Goal: Communication & Community: Ask a question

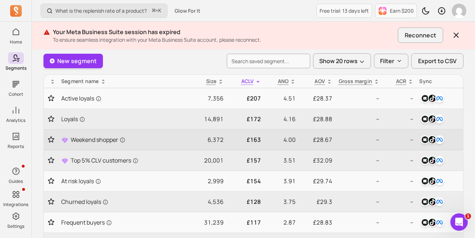
scroll to position [45, 0]
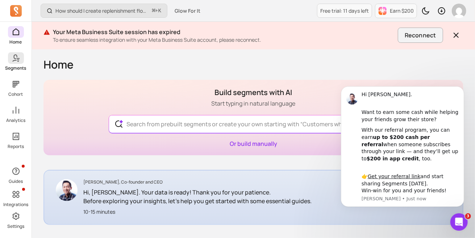
click at [16, 65] on link "Segments" at bounding box center [16, 61] width 32 height 19
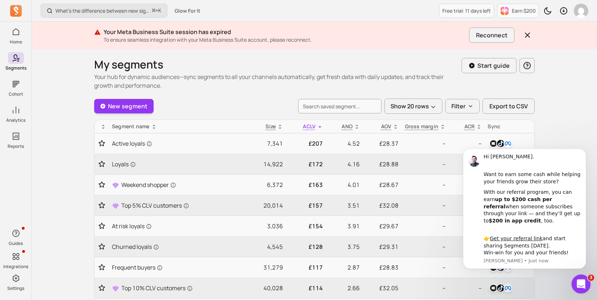
click at [475, 256] on icon "Open Intercom Messenger" at bounding box center [581, 283] width 12 height 12
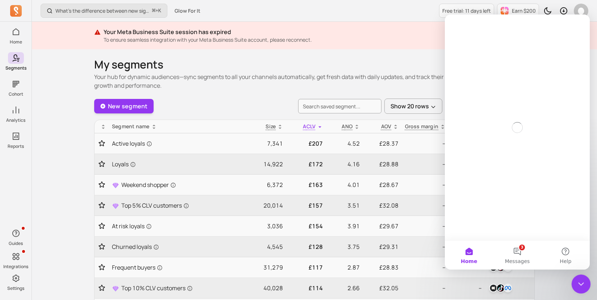
click at [475, 256] on icon "Close Intercom Messenger" at bounding box center [580, 283] width 9 height 9
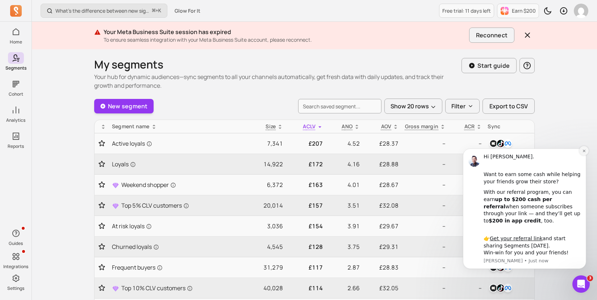
click at [475, 149] on icon "Dismiss notification" at bounding box center [584, 151] width 4 height 4
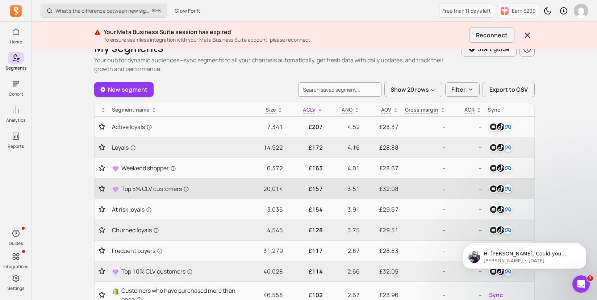
scroll to position [16, 0]
click at [356, 112] on icon at bounding box center [357, 112] width 3 height 1
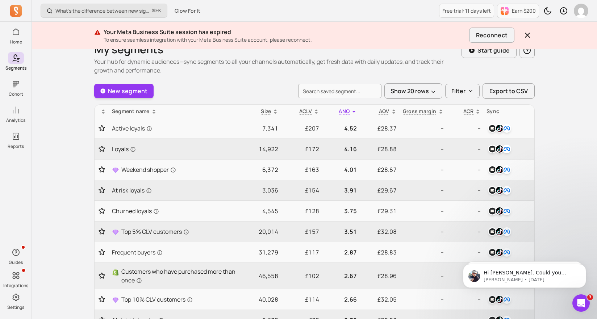
scroll to position [28, 0]
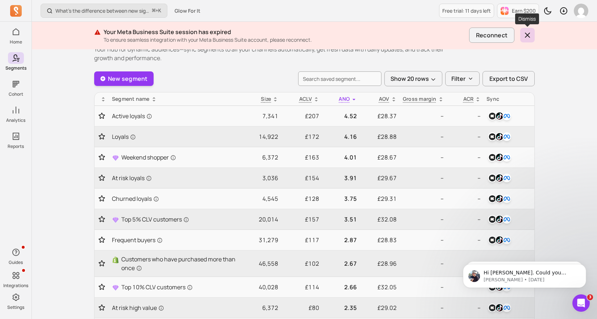
click at [475, 36] on icon "button" at bounding box center [527, 35] width 9 height 9
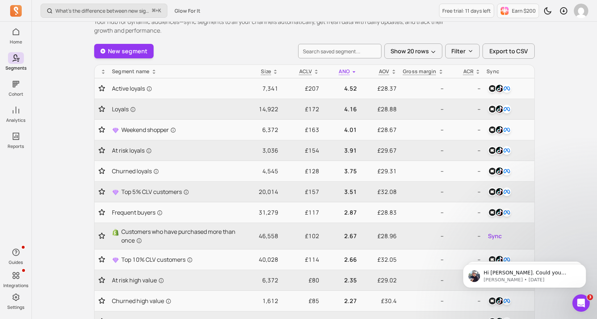
scroll to position [0, 0]
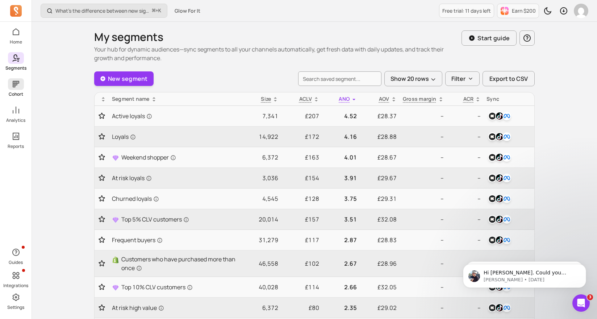
click at [14, 84] on icon at bounding box center [16, 84] width 9 height 9
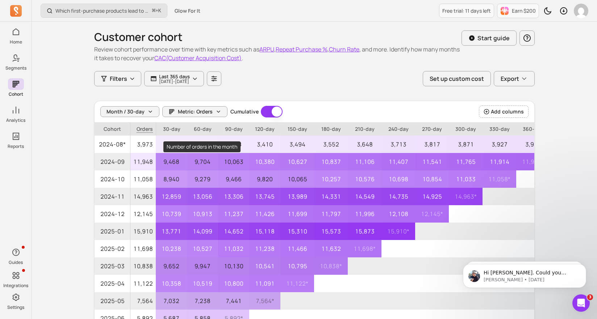
scroll to position [8, 0]
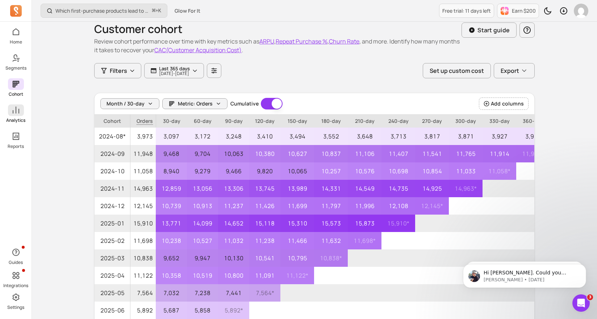
click at [17, 108] on icon at bounding box center [16, 110] width 9 height 9
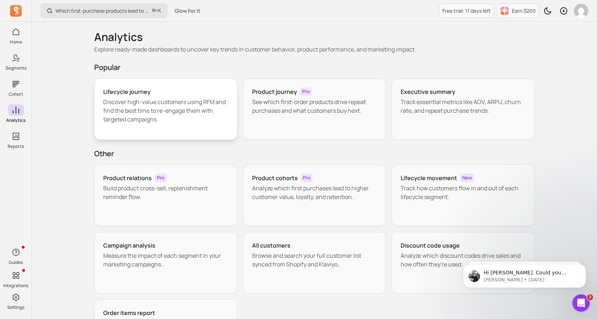
click at [109, 109] on p "Discover high-value customers using RFM and find the best time to re-engage the…" at bounding box center [165, 111] width 125 height 26
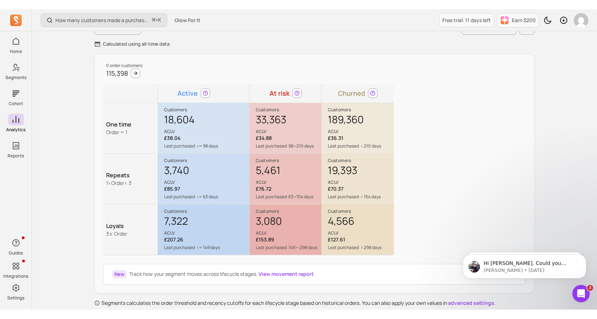
scroll to position [68, 0]
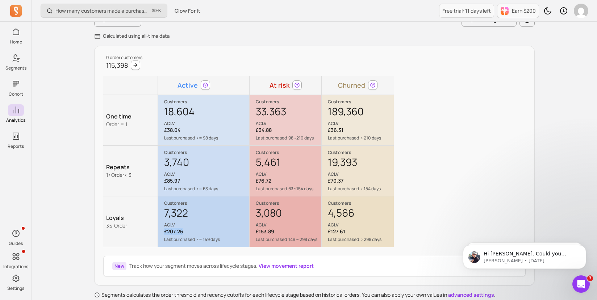
drag, startPoint x: 164, startPoint y: 231, endPoint x: 200, endPoint y: 232, distance: 35.5
click at [200, 232] on p "£207.26" at bounding box center [206, 231] width 85 height 7
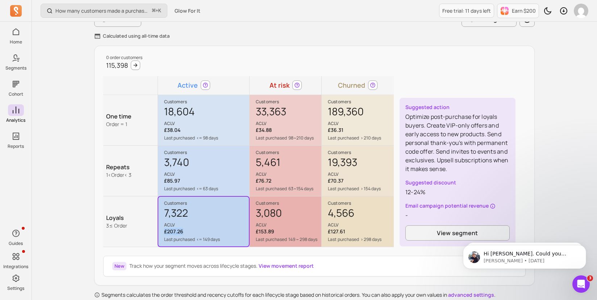
click at [200, 232] on p "£207.26" at bounding box center [206, 231] width 85 height 7
drag, startPoint x: 183, startPoint y: 131, endPoint x: 161, endPoint y: 133, distance: 22.5
click at [161, 133] on div "Customers 18,604 ACLV £38.04 Last purchased <= 98 days Suggested action Optimiz…" at bounding box center [203, 120] width 91 height 50
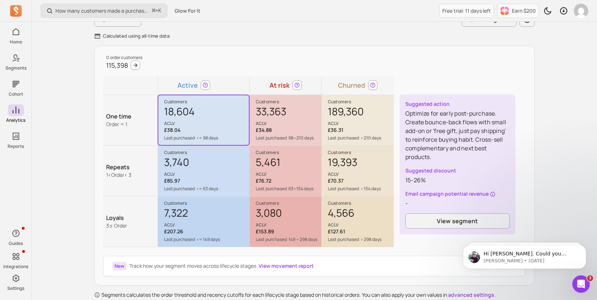
drag, startPoint x: 196, startPoint y: 228, endPoint x: 164, endPoint y: 229, distance: 31.6
click at [164, 229] on p "£207.26" at bounding box center [206, 231] width 85 height 7
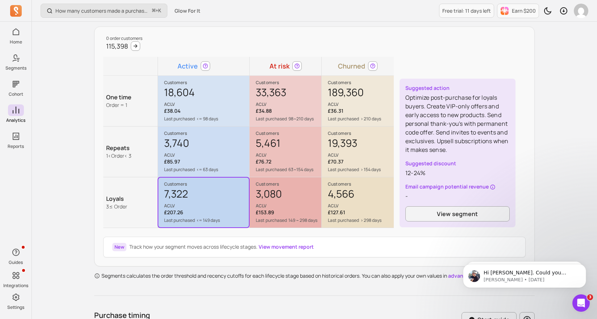
scroll to position [91, 0]
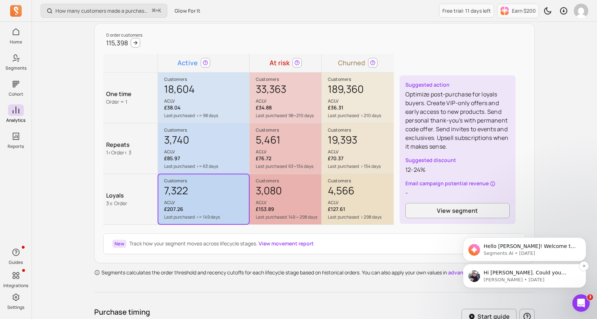
click at [475, 256] on p "Hi daisy. Could you please try reconnecting your Facebook account again? We hav…" at bounding box center [531, 272] width 94 height 7
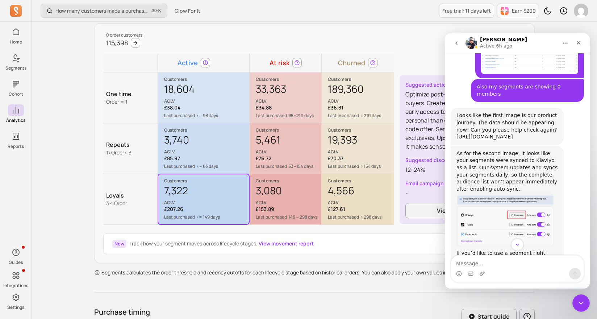
scroll to position [772, 0]
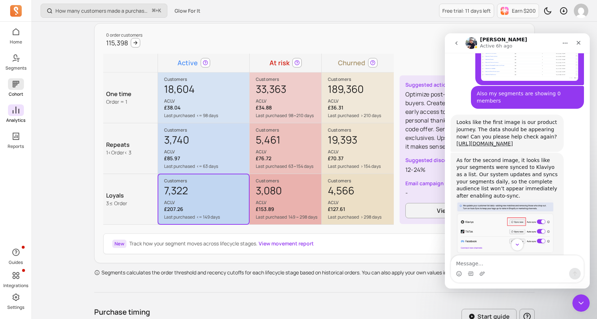
click at [10, 86] on span at bounding box center [16, 84] width 16 height 12
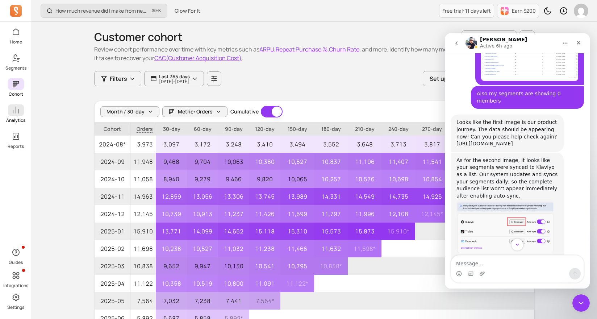
click at [15, 112] on icon at bounding box center [16, 110] width 9 height 9
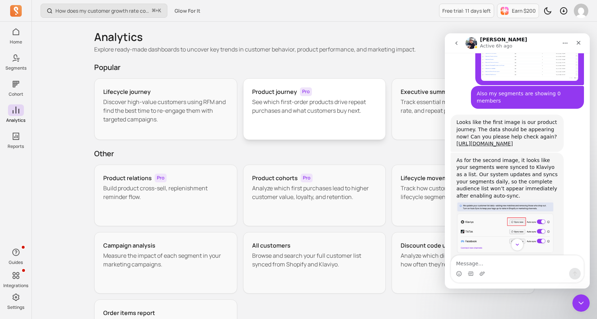
click at [312, 121] on div "Product journey Pro See which first-order products drive repeat purchases and w…" at bounding box center [314, 109] width 143 height 62
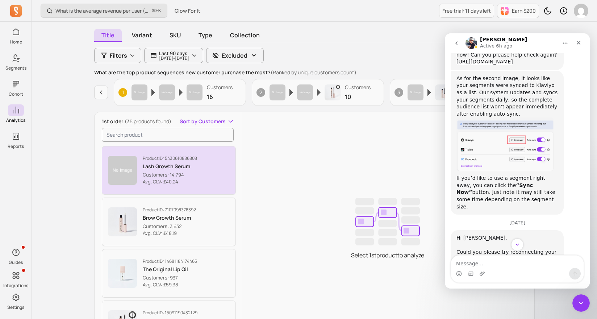
scroll to position [62, 0]
click at [168, 162] on p "Lash Growth Serum" at bounding box center [170, 165] width 54 height 7
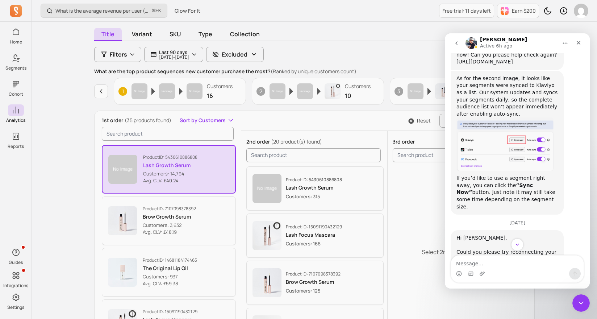
click at [475, 43] on div "morris Active 6h ago" at bounding box center [512, 43] width 92 height 13
click at [475, 40] on div "Close" at bounding box center [578, 42] width 13 height 13
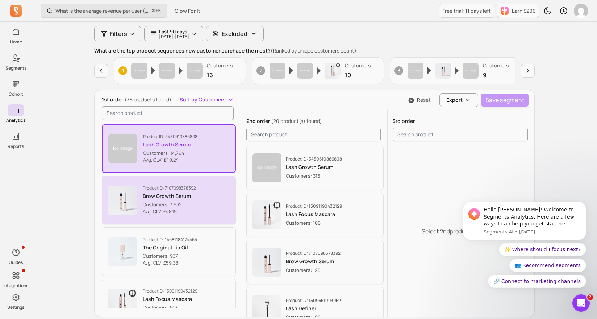
click at [191, 193] on p "Brow Growth Serum" at bounding box center [169, 195] width 53 height 7
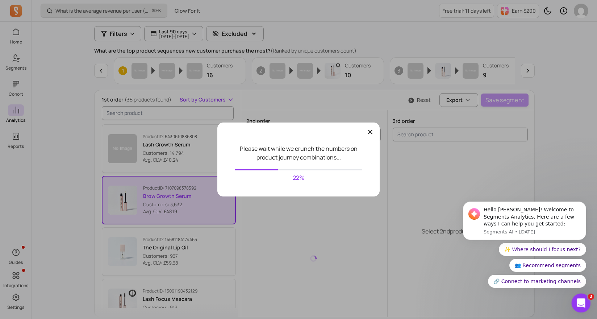
click at [475, 256] on div "Open Intercom Messenger" at bounding box center [580, 302] width 24 height 24
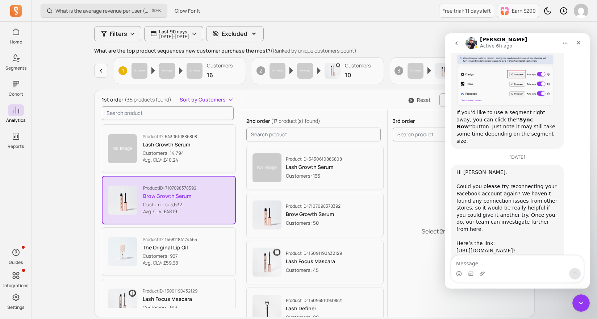
scroll to position [920, 0]
click at [475, 249] on link "https://segments.app/integrations/connect/facebook?" at bounding box center [486, 252] width 59 height 6
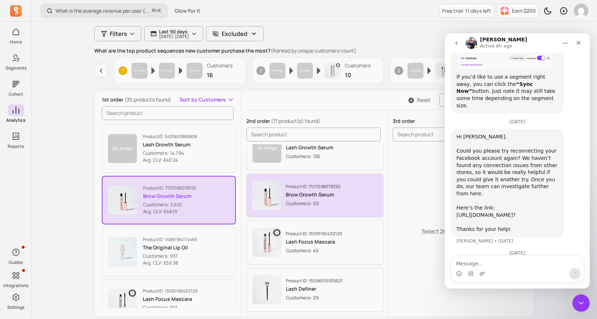
scroll to position [0, 0]
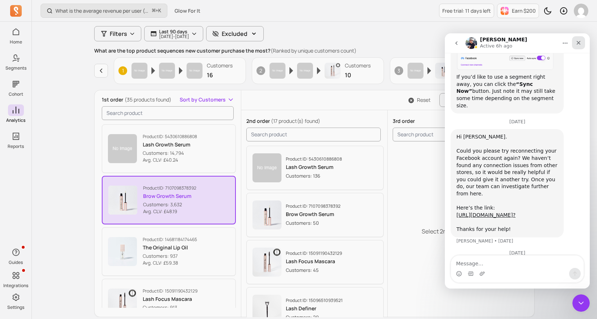
click at [475, 45] on div "Close" at bounding box center [578, 42] width 13 height 13
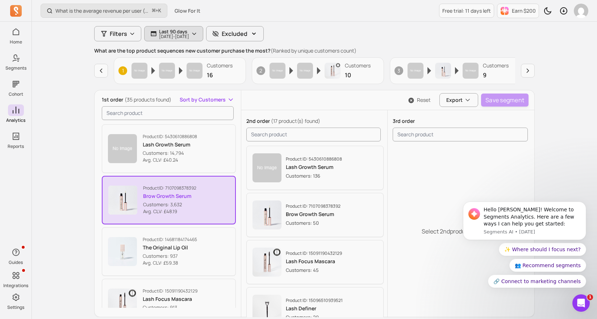
click at [186, 34] on p "2025-05-24 - 2025-08-22" at bounding box center [174, 36] width 30 height 4
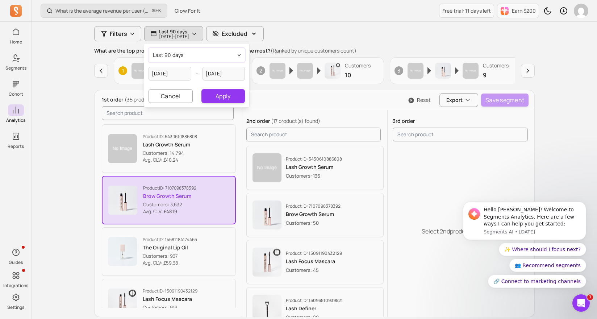
click at [193, 53] on button "last 90 days" at bounding box center [197, 55] width 96 height 14
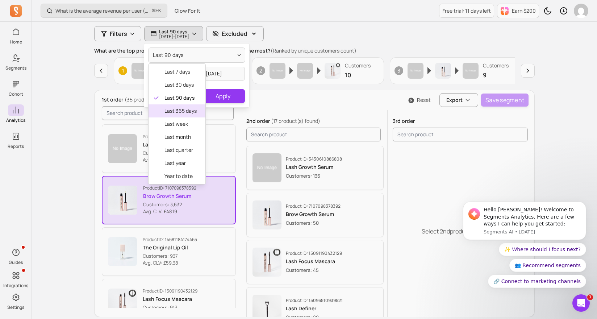
click at [196, 115] on div "last 365 days" at bounding box center [177, 110] width 57 height 13
type input "2024-08-22"
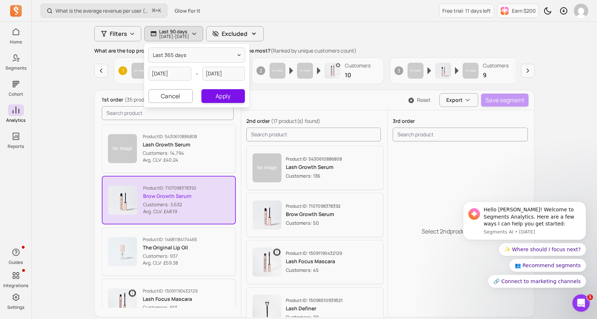
click at [230, 98] on button "Apply" at bounding box center [223, 96] width 43 height 14
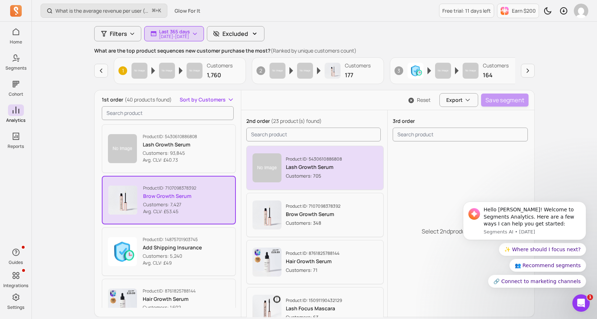
click at [346, 157] on div "Product ID: 5430610886808 Lash Growth Serum Customers: 705" at bounding box center [332, 167] width 92 height 23
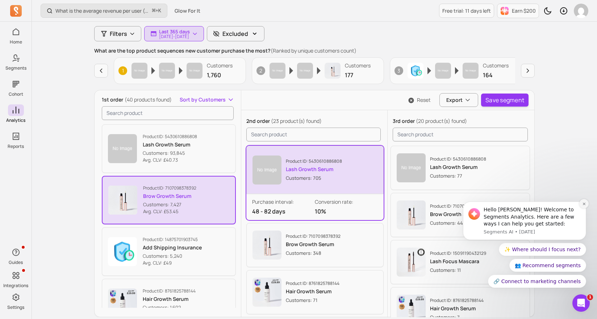
click at [475, 204] on icon "Dismiss notification" at bounding box center [584, 203] width 3 height 3
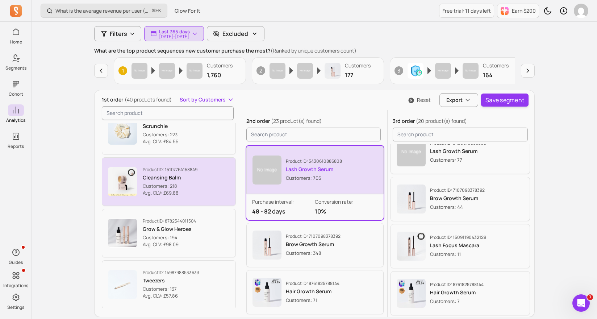
click at [186, 188] on p "Customers: 218" at bounding box center [170, 186] width 55 height 7
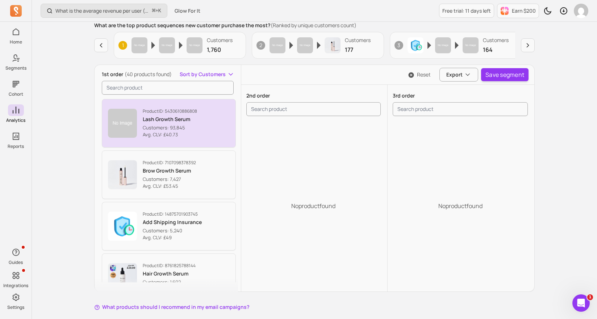
click at [148, 125] on p "Customers: 93,845" at bounding box center [170, 127] width 54 height 7
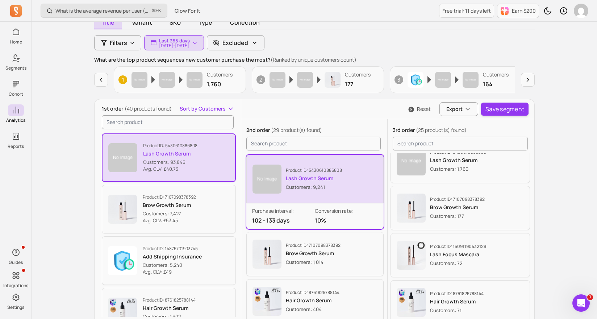
scroll to position [70, 0]
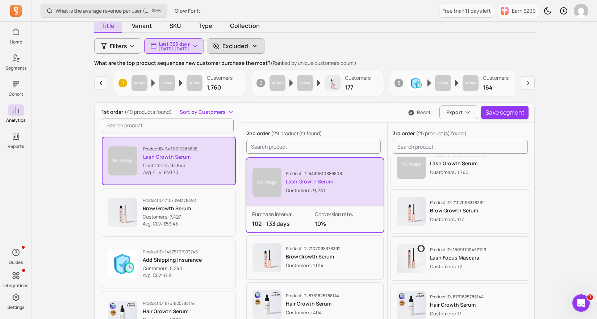
click at [241, 44] on button "Excluded" at bounding box center [236, 45] width 58 height 15
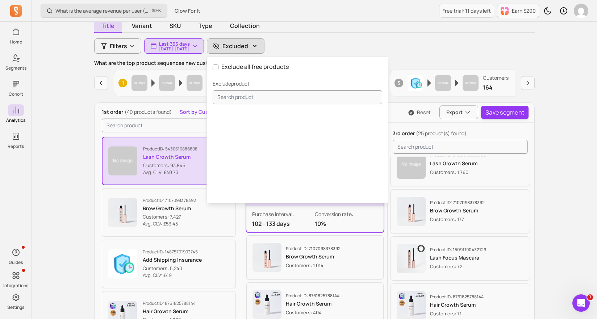
click at [241, 44] on button "Excluded" at bounding box center [236, 45] width 58 height 15
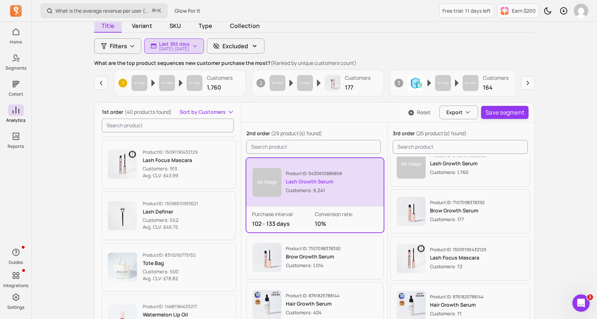
scroll to position [330, 0]
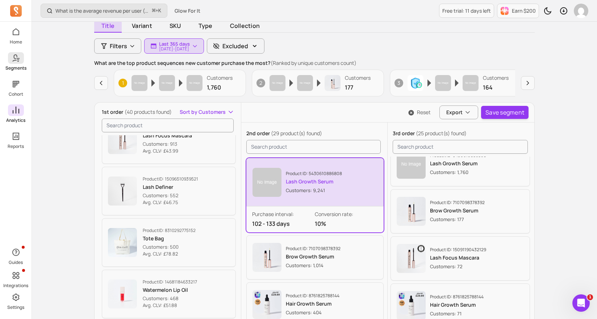
click at [20, 54] on icon at bounding box center [16, 58] width 9 height 9
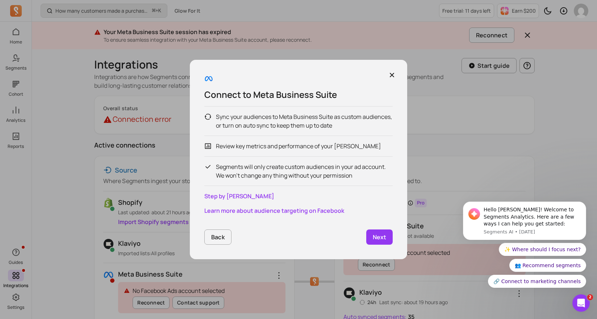
click at [379, 233] on p "Next" at bounding box center [379, 237] width 13 height 9
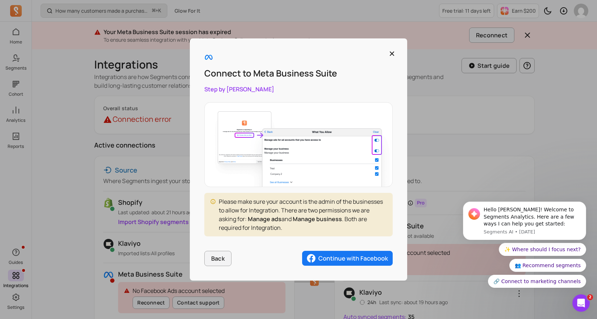
click at [357, 260] on img "button" at bounding box center [347, 258] width 91 height 15
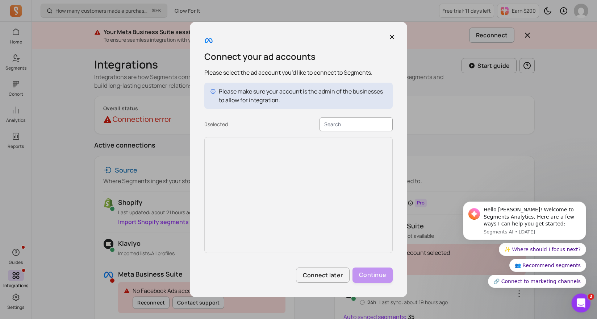
click at [578, 303] on icon "Open Intercom Messenger" at bounding box center [581, 302] width 12 height 12
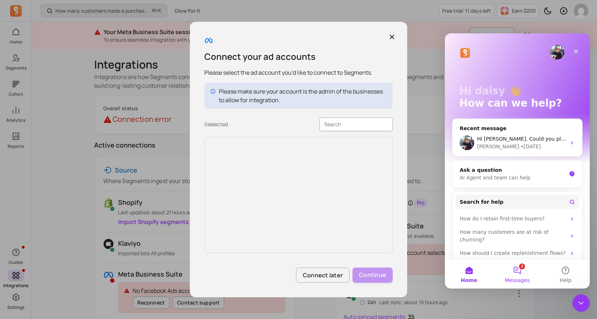
click at [511, 270] on button "2 Messages" at bounding box center [517, 274] width 48 height 29
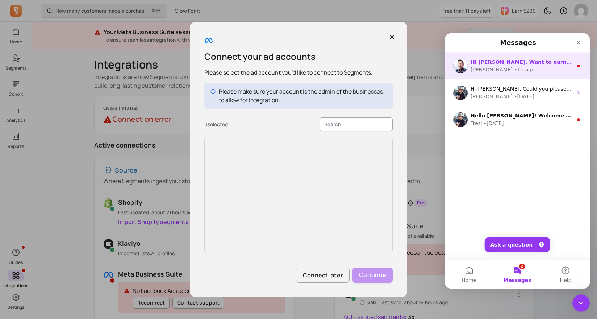
click at [514, 66] on div "• 1h ago" at bounding box center [524, 70] width 21 height 8
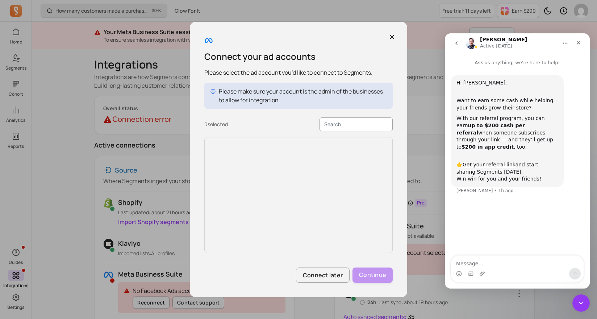
click at [458, 43] on icon "go back" at bounding box center [457, 43] width 6 height 6
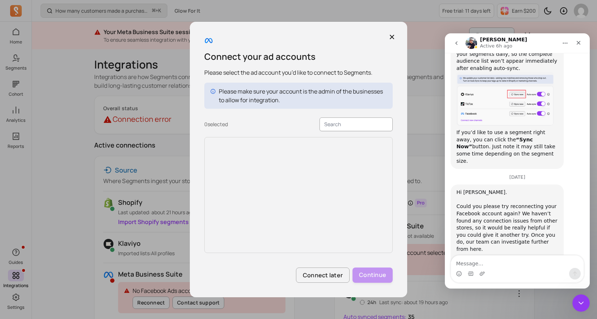
scroll to position [925, 0]
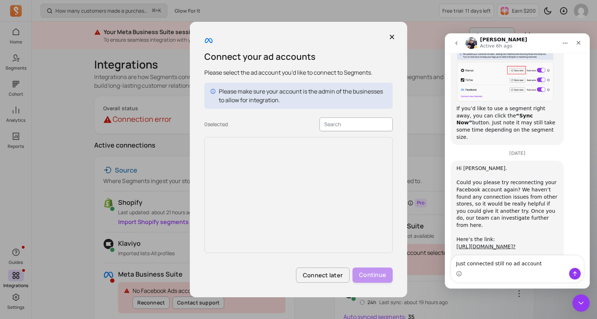
type textarea "Just connected still no ad accounts"
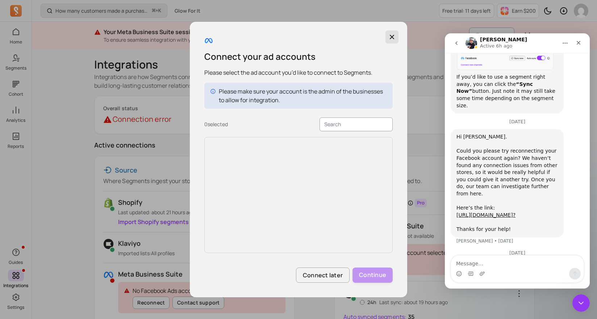
click at [388, 36] on button "button" at bounding box center [392, 36] width 13 height 13
